Goal: Check status: Check status

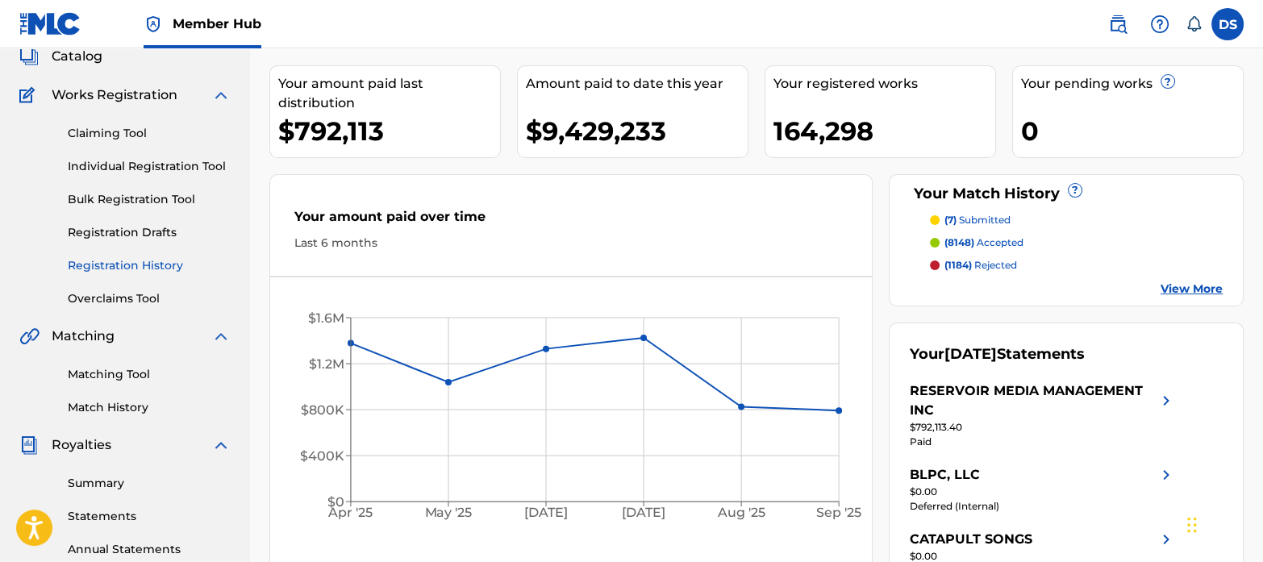
scroll to position [105, 0]
click at [127, 375] on link "Matching Tool" at bounding box center [149, 373] width 163 height 17
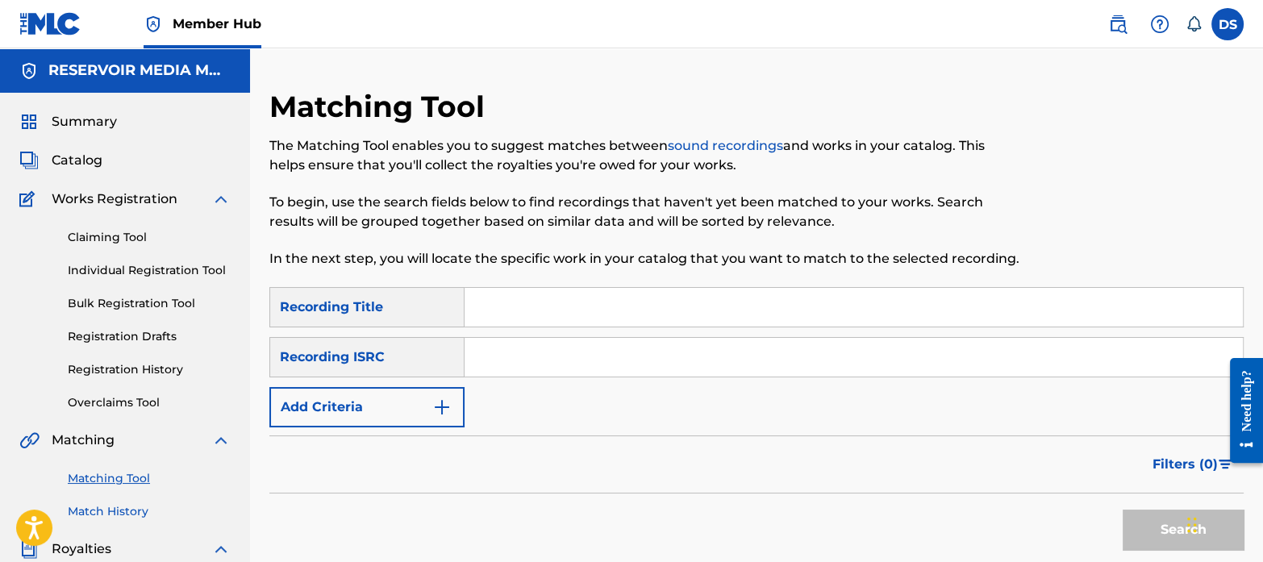
click at [141, 510] on link "Match History" at bounding box center [149, 511] width 163 height 17
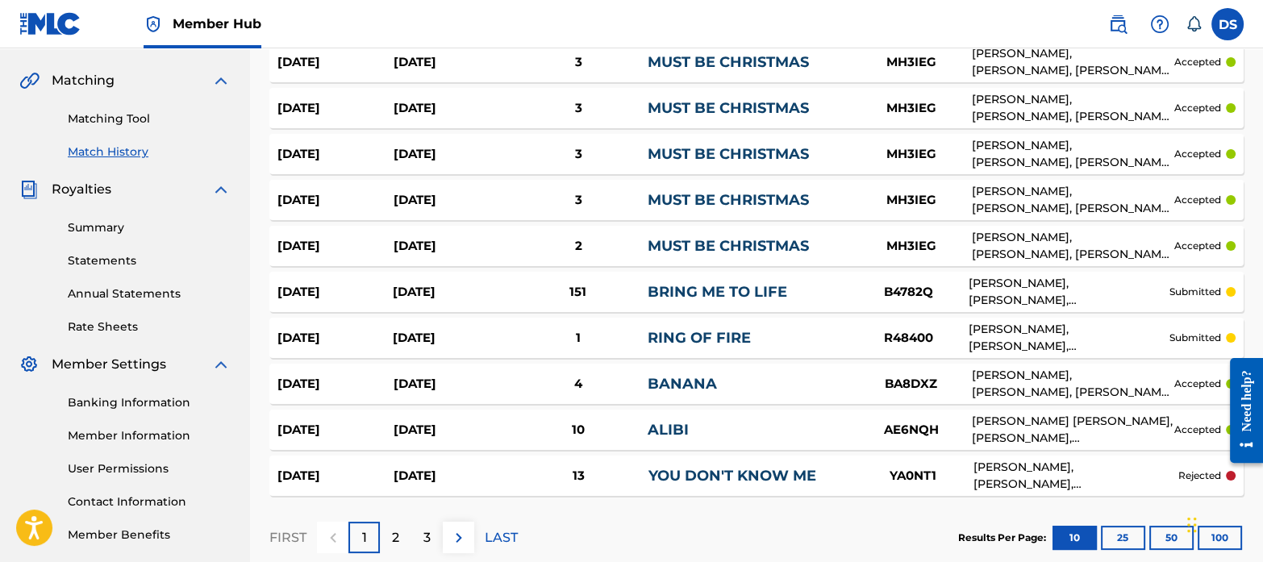
scroll to position [452, 0]
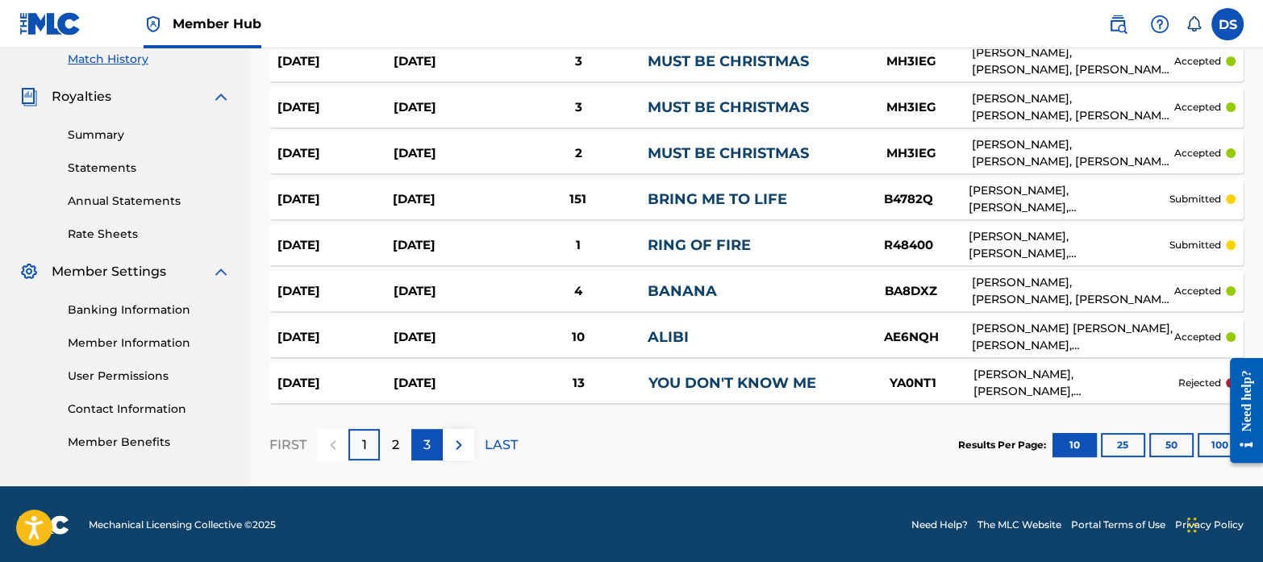
click at [427, 443] on p "3" at bounding box center [426, 444] width 7 height 19
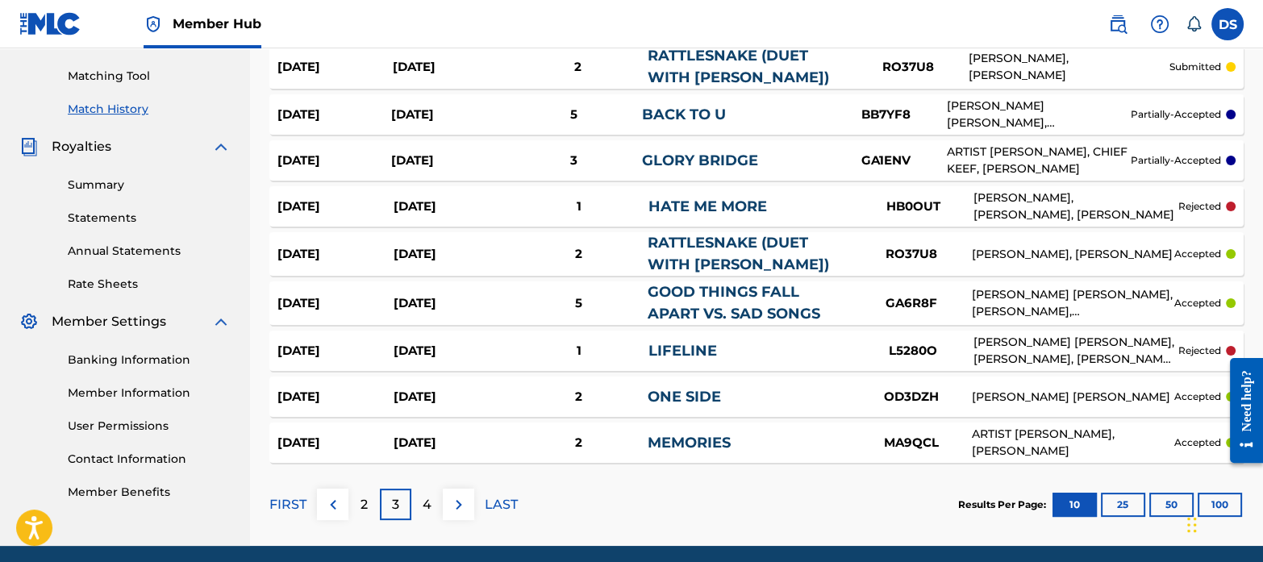
scroll to position [463, 0]
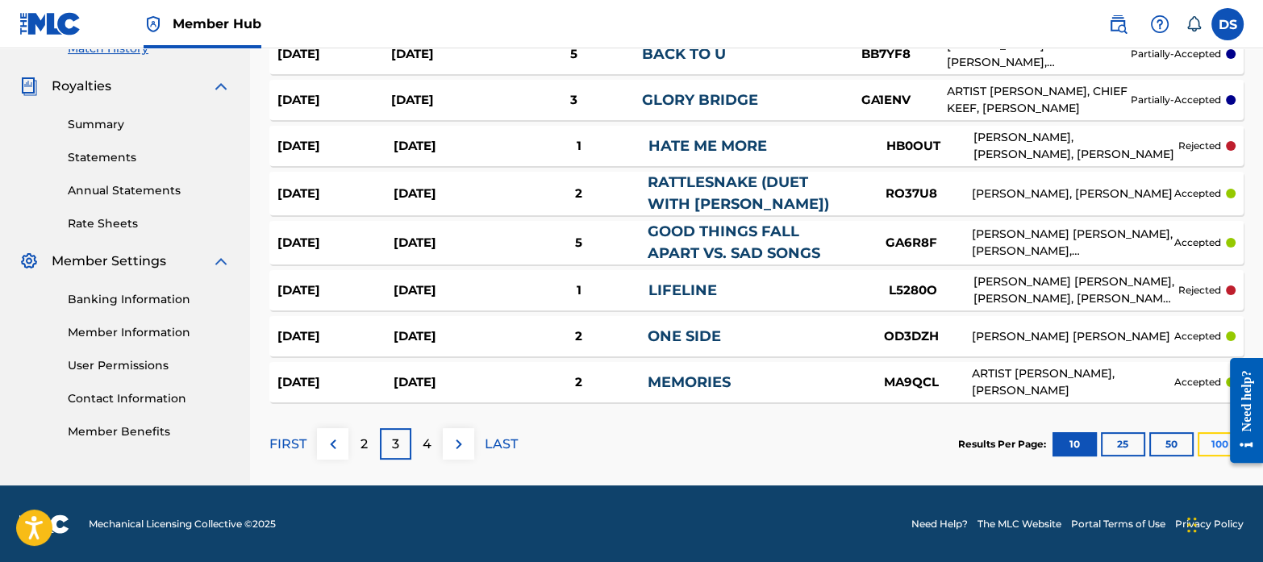
click at [1208, 439] on button "100" at bounding box center [1219, 444] width 44 height 24
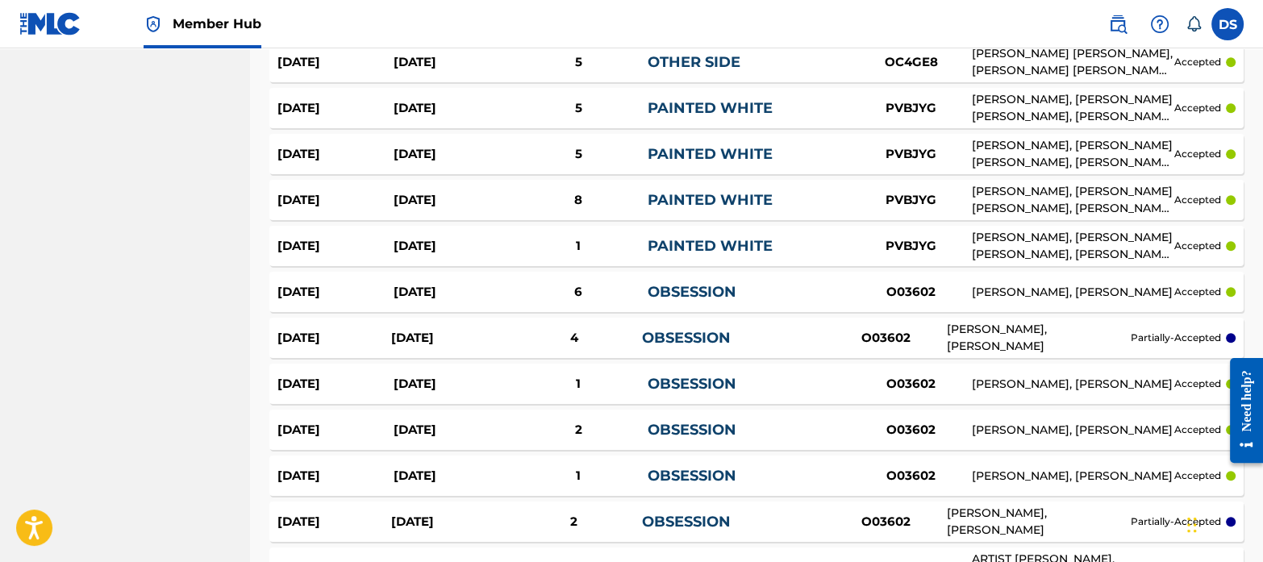
scroll to position [1612, 0]
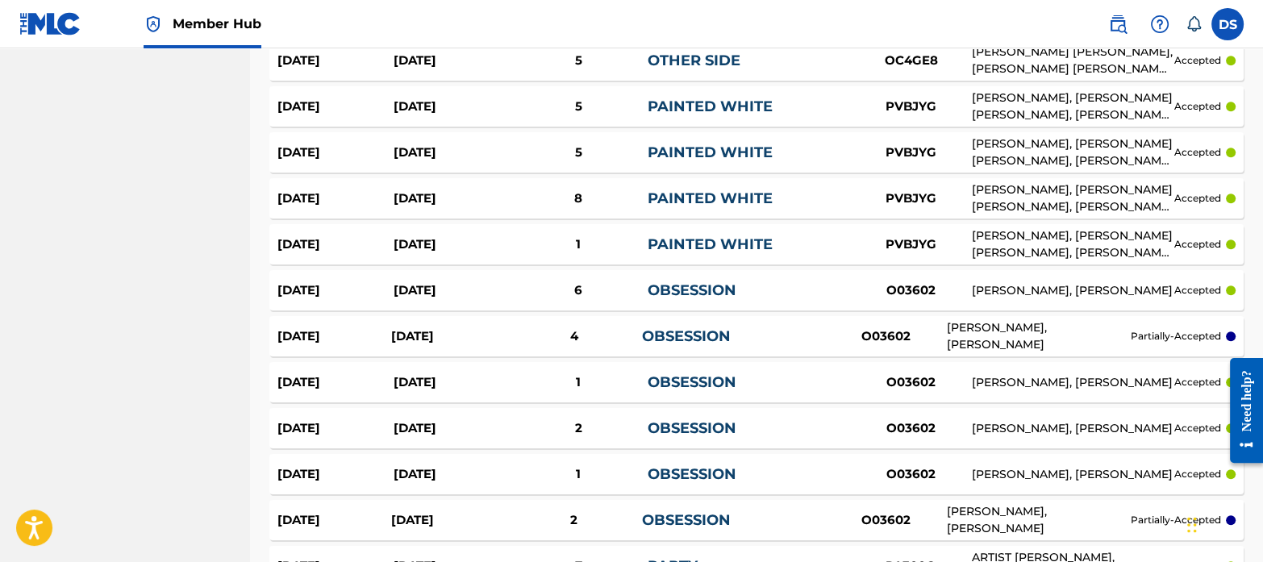
click at [1010, 145] on div "[PERSON_NAME], [PERSON_NAME] [PERSON_NAME], [PERSON_NAME] [PERSON_NAME]" at bounding box center [1072, 152] width 203 height 34
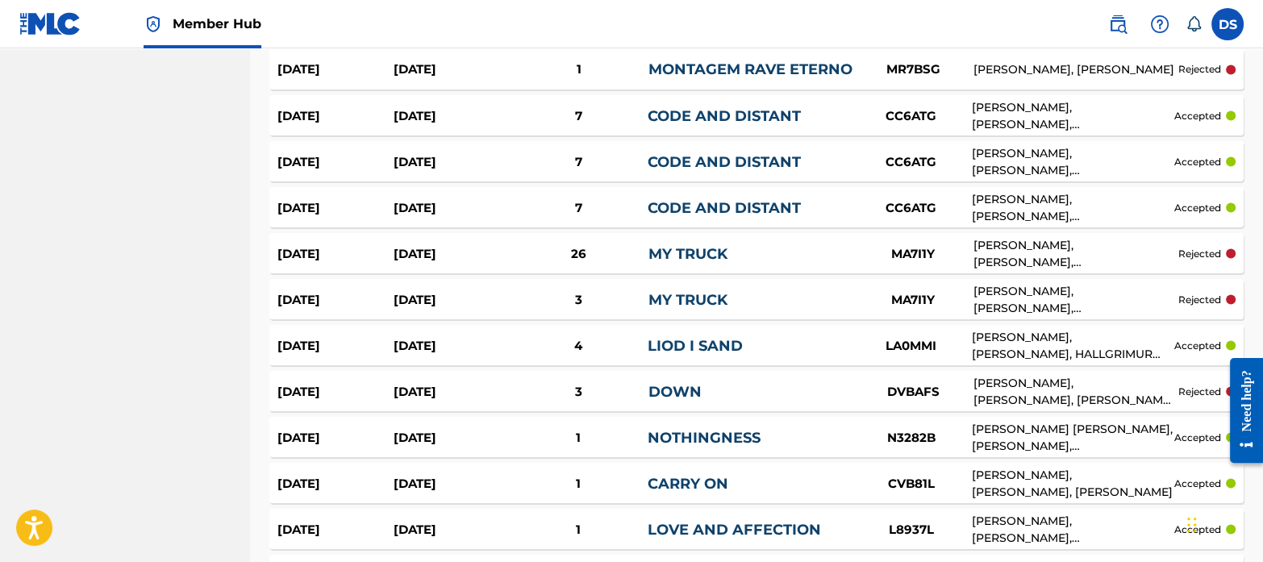
scroll to position [3708, 0]
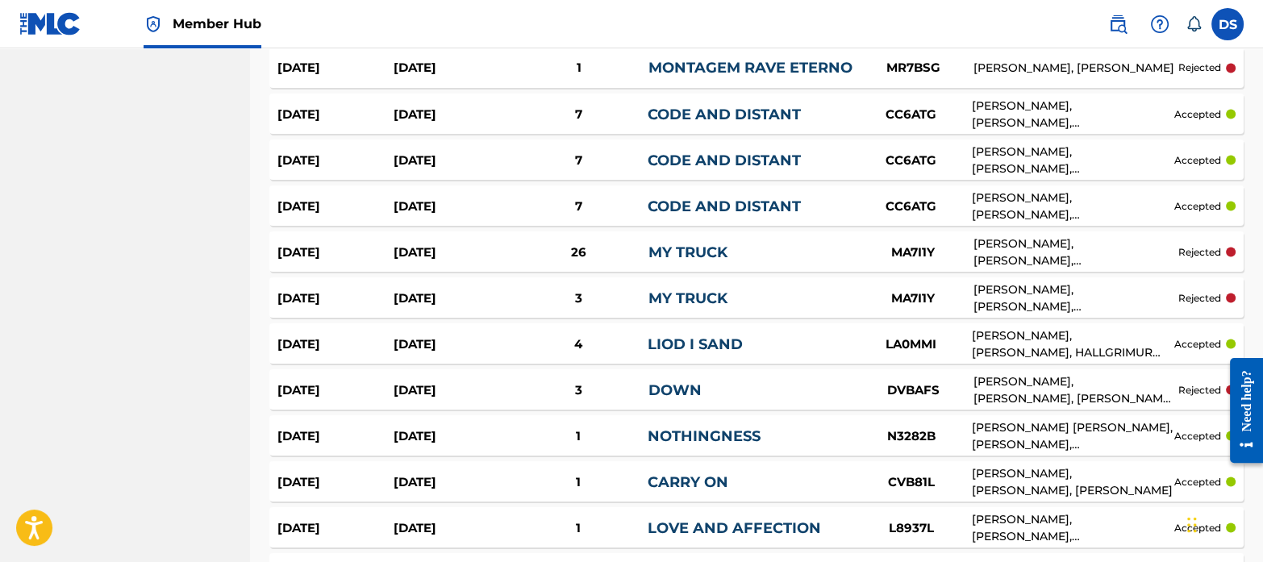
click at [1033, 251] on div "[PERSON_NAME], [PERSON_NAME], [PERSON_NAME], [PERSON_NAME], [PERSON_NAME] [PERS…" at bounding box center [1075, 252] width 205 height 34
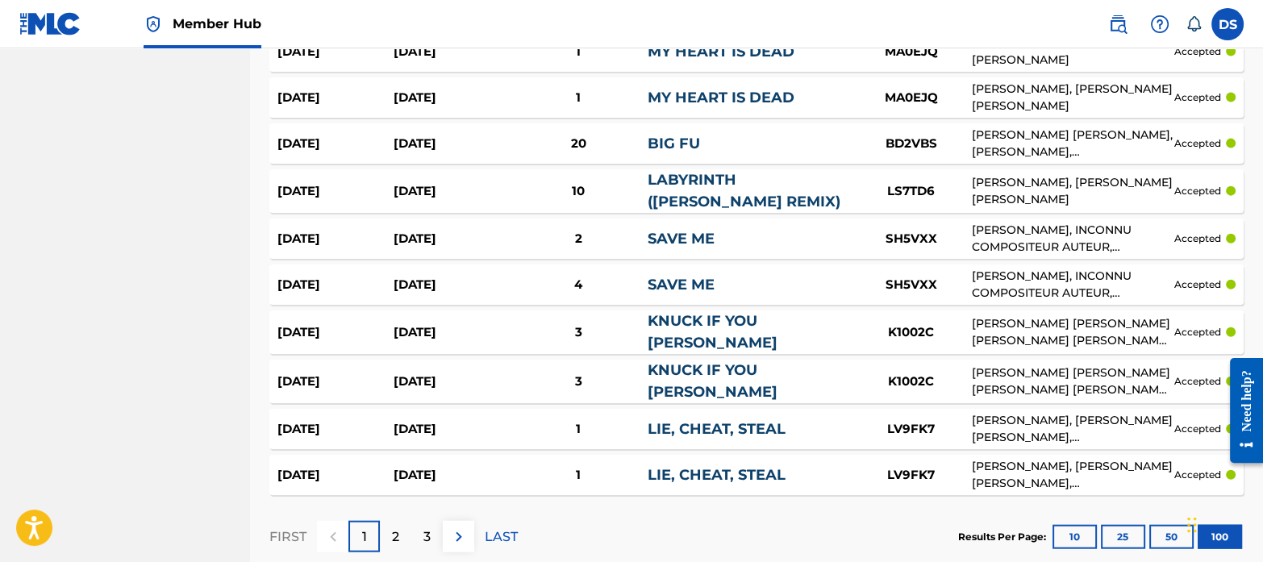
scroll to position [4640, 0]
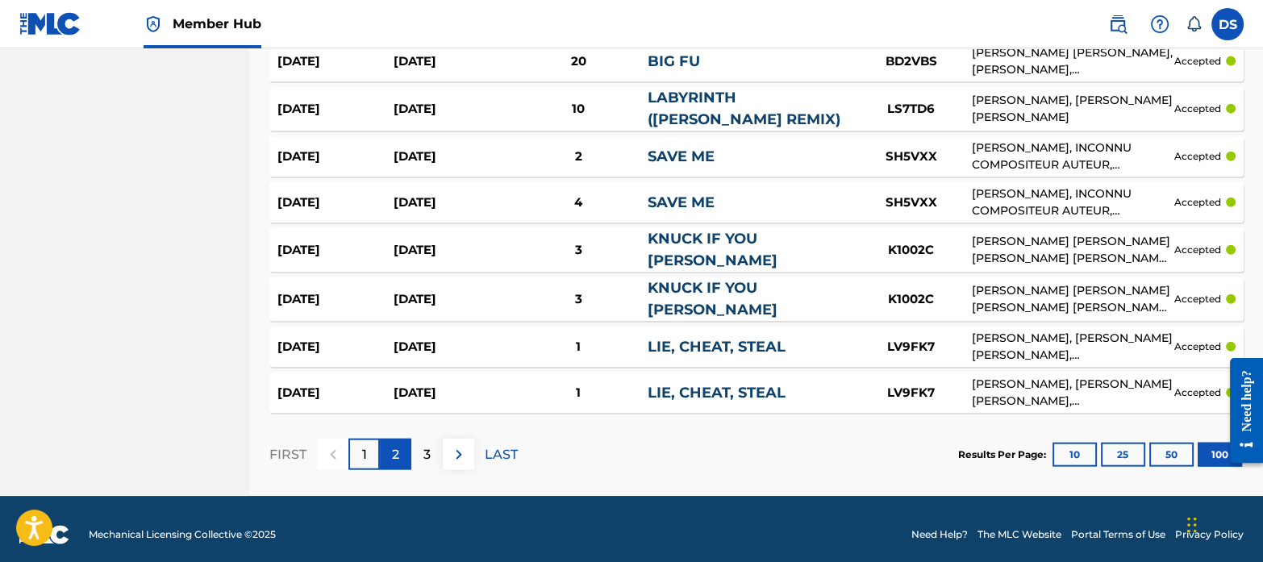
click at [398, 445] on p "2" at bounding box center [395, 454] width 7 height 19
